Goal: Find specific page/section: Find specific page/section

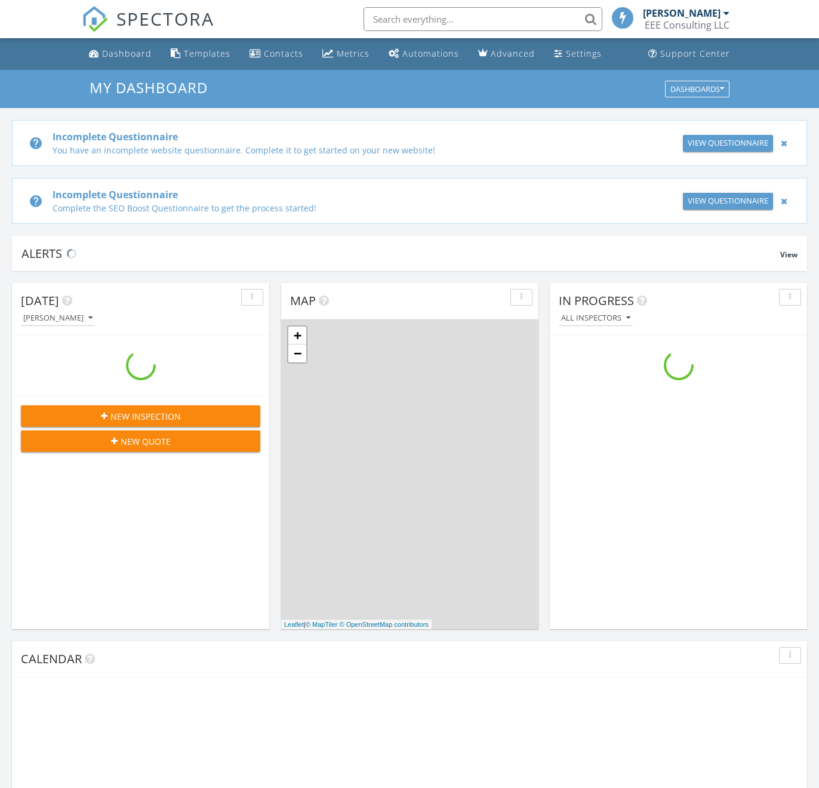
click at [440, 19] on input "text" at bounding box center [482, 19] width 239 height 24
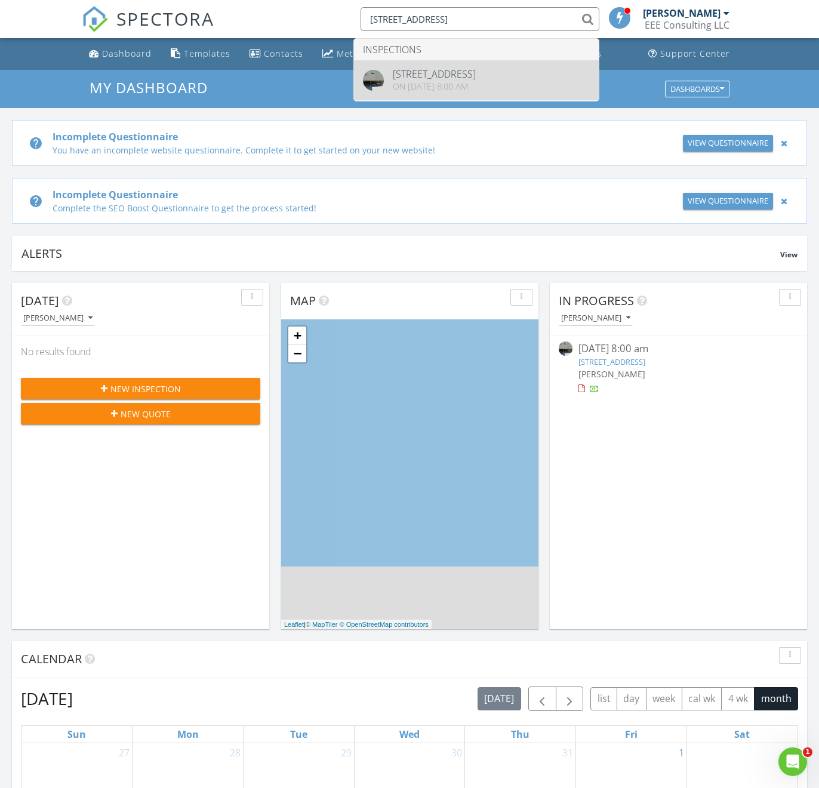
type input "[STREET_ADDRESS]"
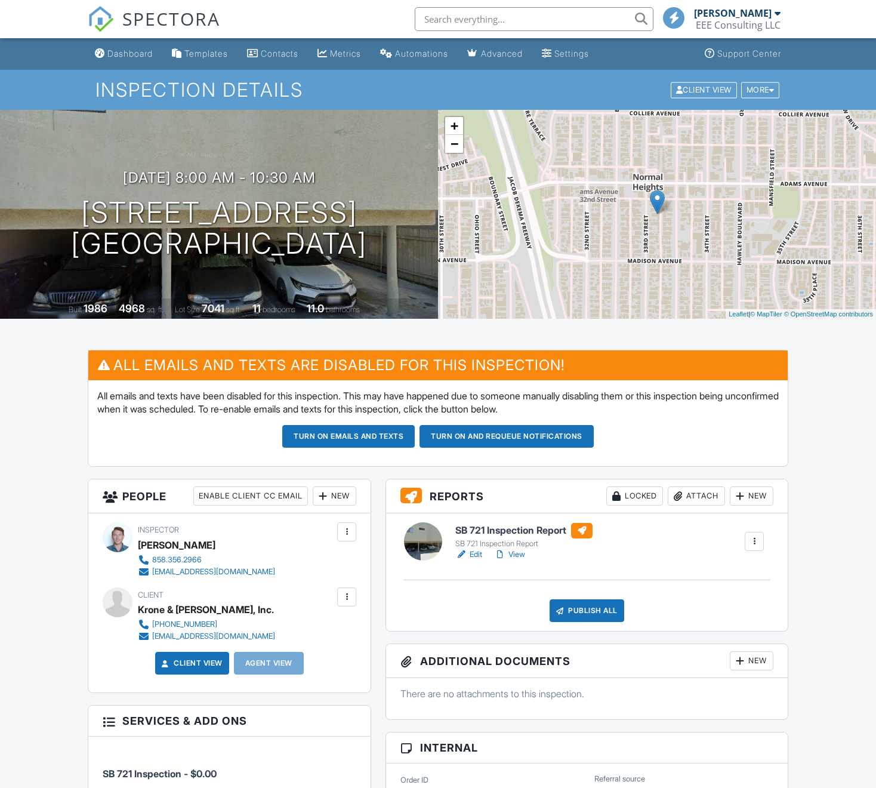
click at [473, 556] on link "Edit" at bounding box center [468, 554] width 27 height 12
